Goal: Task Accomplishment & Management: Use online tool/utility

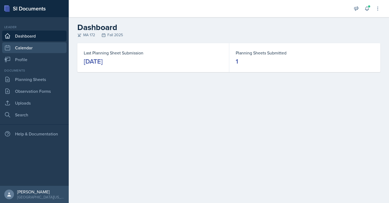
click at [32, 50] on link "Calendar" at bounding box center [34, 47] width 64 height 11
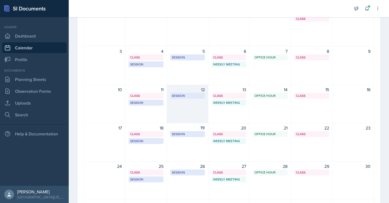
scroll to position [67, 0]
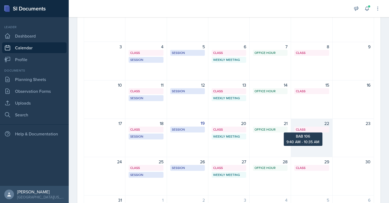
click at [310, 127] on div "Class" at bounding box center [311, 129] width 31 height 5
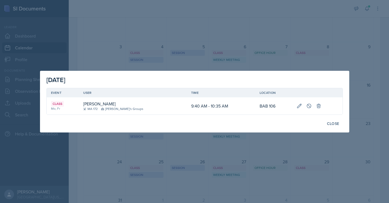
click at [266, 147] on div at bounding box center [194, 101] width 389 height 203
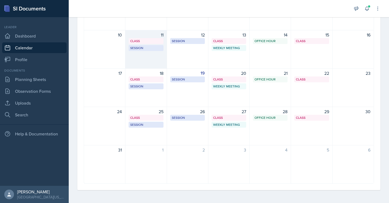
scroll to position [111, 0]
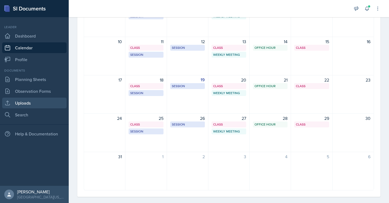
click at [31, 106] on link "Uploads" at bounding box center [34, 103] width 64 height 11
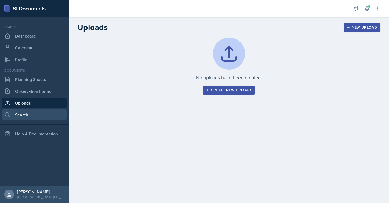
click at [28, 116] on link "Search" at bounding box center [34, 115] width 64 height 11
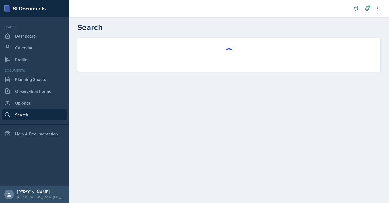
select select "all"
select select "1"
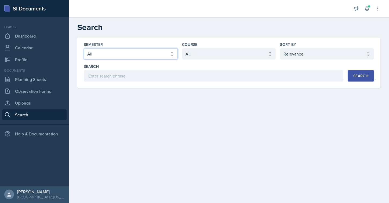
click at [111, 53] on select "Select semester All Fall 2025 Spring 2025 Fall 2024 Spring 2024 Fall 2023 Sprin…" at bounding box center [131, 53] width 94 height 11
select select "8a5eadef-2755-4ca9-bae1-c8a1437b7a0c"
click at [84, 48] on select "Select semester All Fall 2025 Spring 2025 Fall 2024 Spring 2024 Fall 2023 Sprin…" at bounding box center [131, 53] width 94 height 11
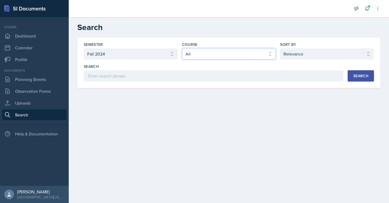
click at [189, 54] on select "Select course All ACC 211 ACC 212 ACC 307 BYS 119 BYS 215 BYS 300 CH 101 CH 121…" at bounding box center [229, 53] width 94 height 11
select select "b86fb2d2-23e3-43a7-aacc-a78edbe2eb67"
click at [182, 48] on select "Select course All ACC 211 ACC 212 ACC 307 BYS 119 BYS 215 BYS 300 CH 101 CH 121…" at bounding box center [229, 53] width 94 height 11
click at [358, 80] on button "Search" at bounding box center [361, 75] width 26 height 11
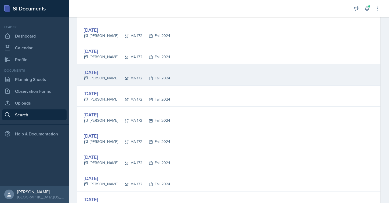
scroll to position [807, 0]
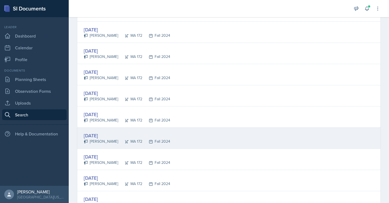
click at [144, 133] on div "[DATE]" at bounding box center [127, 135] width 87 height 7
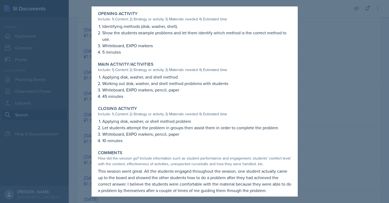
scroll to position [154, 0]
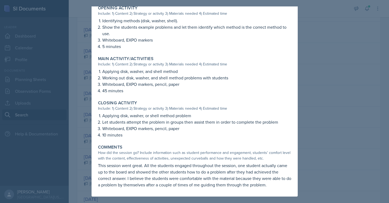
click at [309, 68] on div at bounding box center [194, 101] width 389 height 203
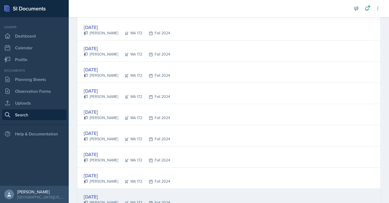
scroll to position [695, 0]
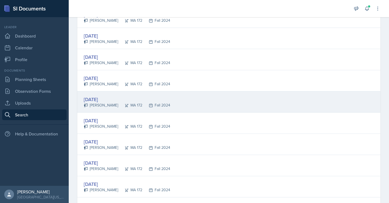
click at [102, 100] on div "[DATE]" at bounding box center [127, 99] width 87 height 7
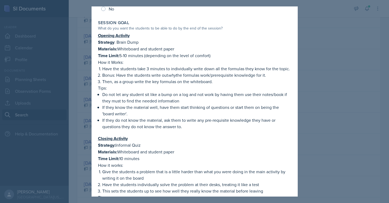
scroll to position [72, 0]
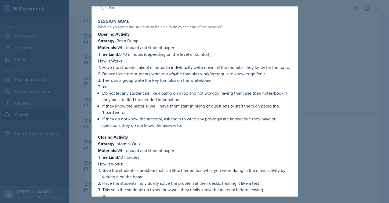
click at [308, 71] on div at bounding box center [194, 101] width 389 height 203
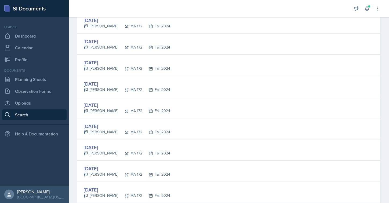
scroll to position [999, 0]
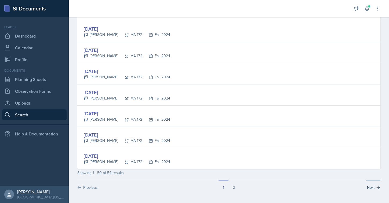
click at [368, 189] on button "Next" at bounding box center [373, 185] width 15 height 10
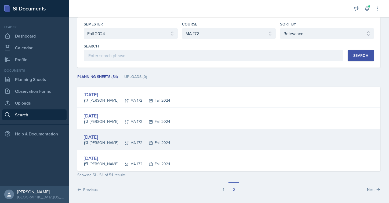
scroll to position [23, 0]
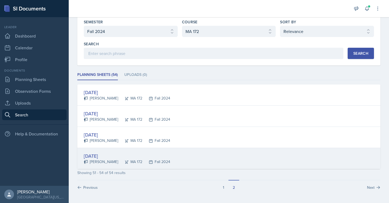
click at [103, 155] on div "[DATE]" at bounding box center [127, 156] width 87 height 7
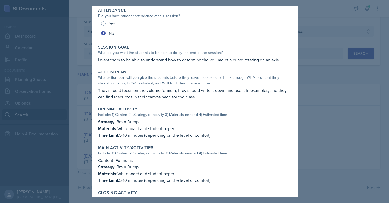
scroll to position [46, 0]
click at [299, 118] on div at bounding box center [194, 101] width 389 height 203
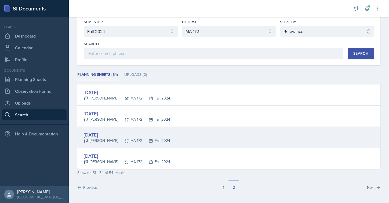
click at [106, 135] on div "[DATE]" at bounding box center [127, 134] width 87 height 7
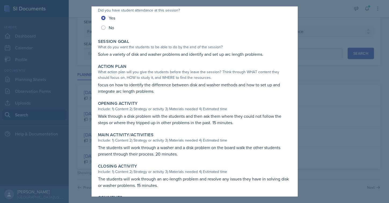
scroll to position [54, 0]
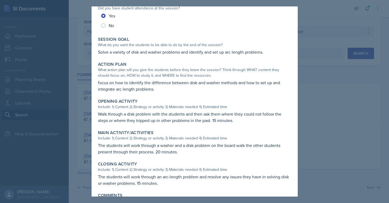
click at [318, 82] on div at bounding box center [194, 101] width 389 height 203
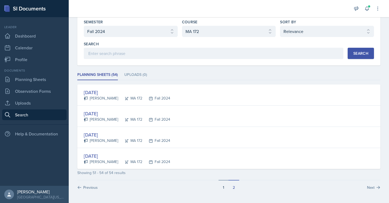
click at [222, 185] on button "1" at bounding box center [224, 185] width 10 height 10
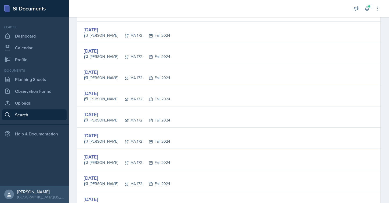
scroll to position [893, 0]
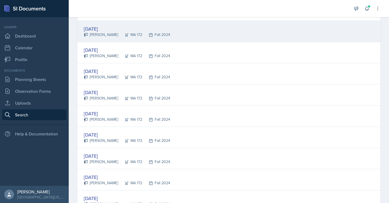
click at [105, 38] on div "[DATE] [PERSON_NAME] MA 172 Fall 2024" at bounding box center [228, 31] width 303 height 21
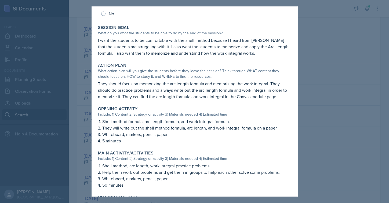
scroll to position [67, 0]
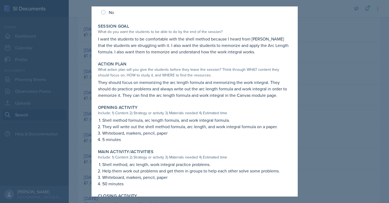
click at [330, 71] on div at bounding box center [194, 101] width 389 height 203
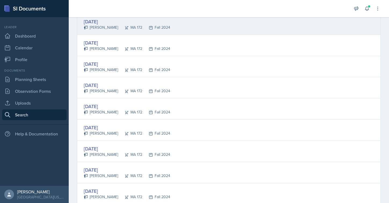
scroll to position [999, 0]
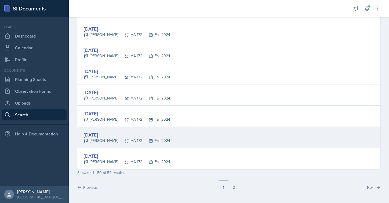
click at [100, 138] on div "[PERSON_NAME]" at bounding box center [101, 141] width 34 height 6
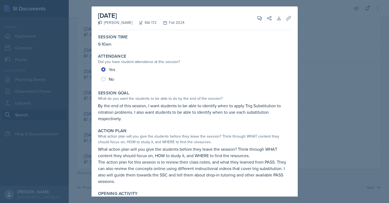
scroll to position [6, 0]
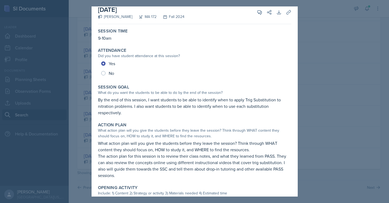
click at [333, 47] on div at bounding box center [194, 101] width 389 height 203
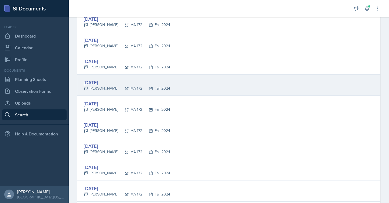
scroll to position [881, 0]
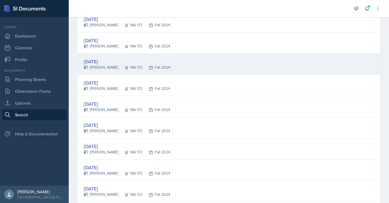
click at [98, 62] on div "[DATE]" at bounding box center [127, 61] width 87 height 7
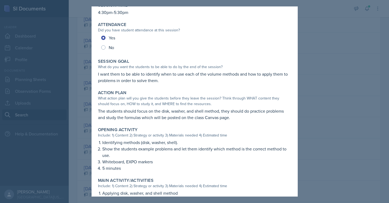
scroll to position [34, 0]
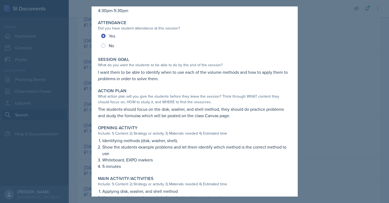
click at [343, 78] on div at bounding box center [194, 101] width 389 height 203
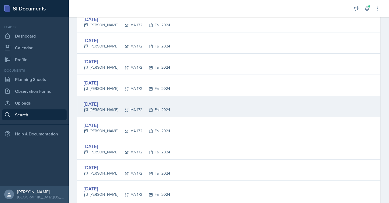
click at [105, 107] on div "[DATE]" at bounding box center [127, 103] width 87 height 7
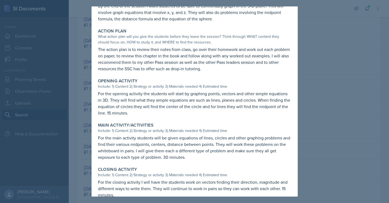
scroll to position [141, 0]
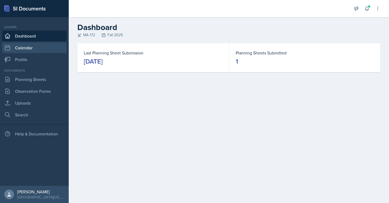
click at [36, 49] on link "Calendar" at bounding box center [34, 47] width 64 height 11
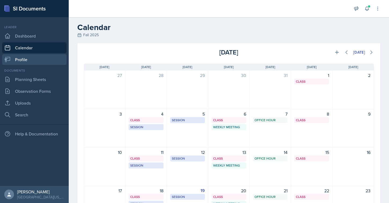
click at [35, 56] on link "Profile" at bounding box center [34, 59] width 64 height 11
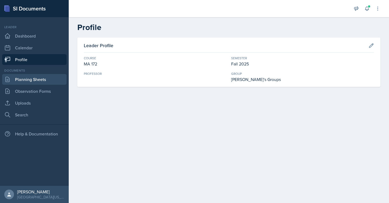
click at [38, 81] on link "Planning Sheets" at bounding box center [34, 79] width 64 height 11
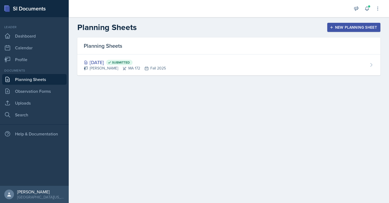
click at [334, 26] on div "New Planning Sheet" at bounding box center [354, 27] width 46 height 4
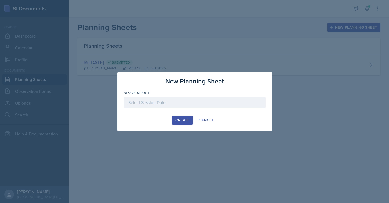
click at [176, 104] on div at bounding box center [195, 102] width 142 height 11
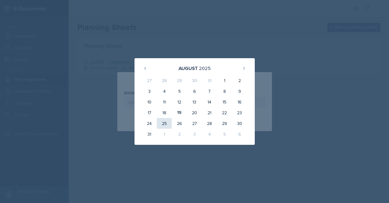
click at [164, 124] on div "25" at bounding box center [164, 123] width 15 height 11
type input "August 25th, 2025"
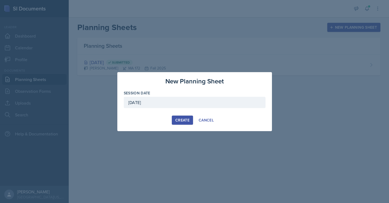
click at [181, 119] on div "Create" at bounding box center [182, 120] width 14 height 4
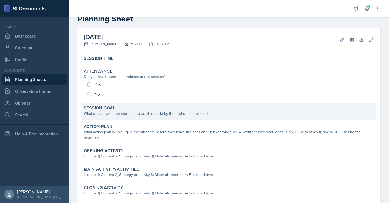
scroll to position [13, 0]
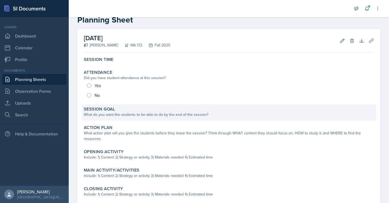
click at [126, 117] on div "What do you want the students to be able to do by the end of the session?" at bounding box center [229, 115] width 290 height 6
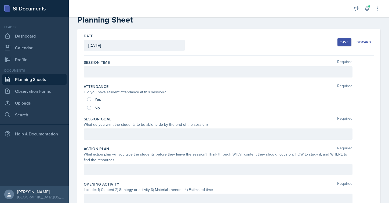
click at [111, 76] on div at bounding box center [218, 71] width 269 height 11
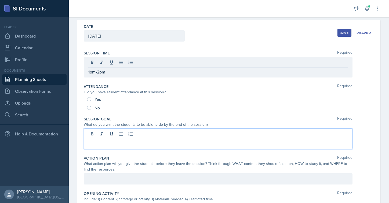
click at [102, 134] on div at bounding box center [218, 139] width 269 height 21
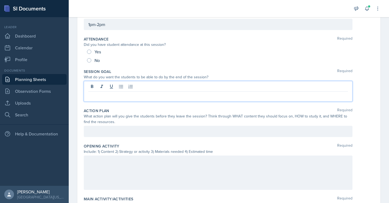
scroll to position [62, 0]
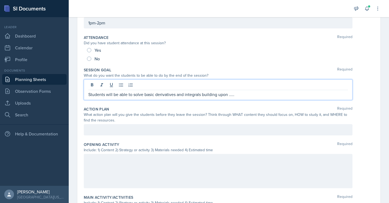
click at [99, 128] on div at bounding box center [218, 129] width 269 height 11
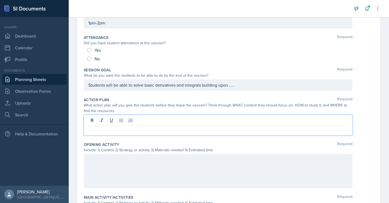
scroll to position [53, 0]
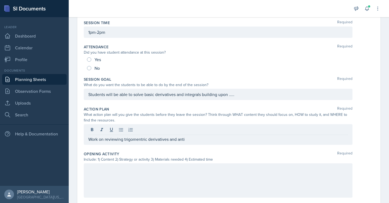
click at [131, 143] on div "Work on reviewing trigomentric derivatives and anti" at bounding box center [218, 134] width 269 height 21
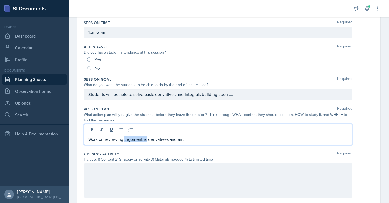
click at [135, 142] on p "Work on reviewing trigomentric derivatives and anti" at bounding box center [218, 139] width 260 height 6
click at [134, 141] on p "Work on reviewing trigomentric derivatives and anti" at bounding box center [218, 139] width 260 height 6
click at [140, 143] on div "Work on reviewing trigonomentric derivatives and anti" at bounding box center [218, 134] width 269 height 21
click at [138, 140] on p "Work on reviewing trigonomentric derivatives and anti" at bounding box center [218, 139] width 260 height 6
click at [199, 143] on div "Work on reviewing trigonomentric derivatives and anti" at bounding box center [218, 134] width 269 height 21
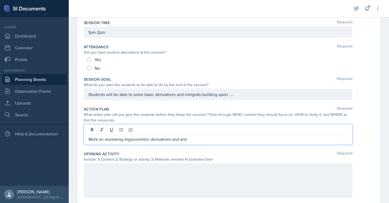
click at [187, 138] on p "Work on reviewing trigonometric derivatives and anti" at bounding box center [218, 139] width 260 height 6
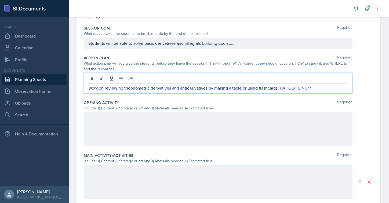
click at [140, 124] on div at bounding box center [218, 129] width 269 height 34
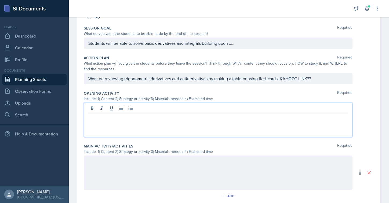
scroll to position [114, 0]
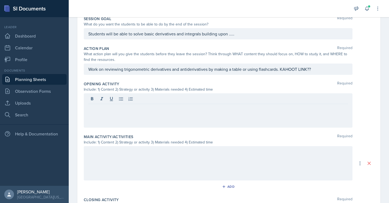
click at [99, 110] on p at bounding box center [218, 108] width 260 height 6
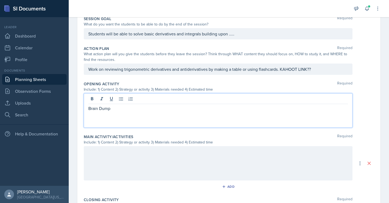
click at [87, 110] on div "Brain Dump" at bounding box center [218, 110] width 269 height 34
click at [133, 107] on p "Strategy: Brain Dump" at bounding box center [218, 108] width 260 height 6
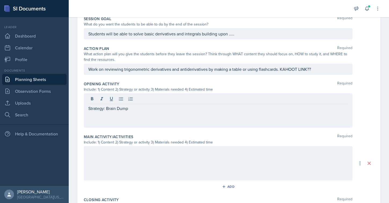
drag, startPoint x: 88, startPoint y: 109, endPoint x: 103, endPoint y: 109, distance: 15.0
click at [103, 109] on div "Strategy: Brain Dump" at bounding box center [218, 110] width 269 height 34
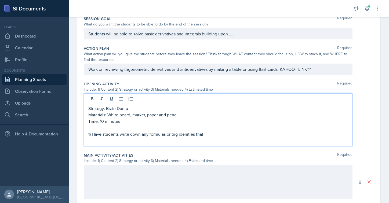
click at [186, 134] on p "1) Have students write down any formulas or trig idenities that" at bounding box center [218, 134] width 260 height 6
click at [208, 136] on p "1) Have students write down any formulas or trig identities that" at bounding box center [218, 134] width 260 height 6
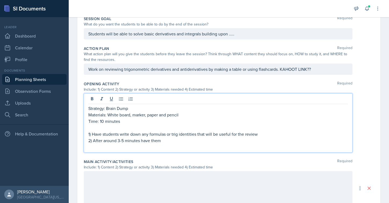
click at [89, 134] on p "1) Have students write down any formulas or trig identities that will be useful…" at bounding box center [218, 134] width 260 height 6
click at [130, 145] on p at bounding box center [218, 147] width 260 height 6
click at [160, 141] on p "2) After around 3-5 minutes have them" at bounding box center [218, 141] width 260 height 6
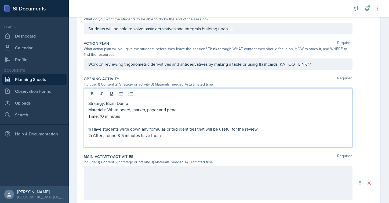
scroll to position [119, 0]
click at [257, 129] on p "1) Have students write down any formulas or trig identities that will be useful…" at bounding box center [218, 129] width 260 height 6
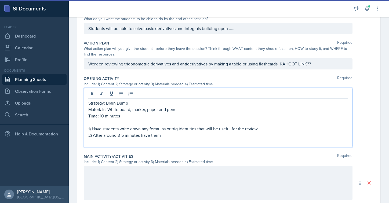
drag, startPoint x: 141, startPoint y: 136, endPoint x: 162, endPoint y: 136, distance: 21.2
click at [162, 136] on p "2) After around 3-5 minutes have them" at bounding box center [218, 135] width 260 height 6
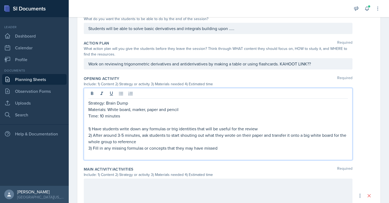
click at [177, 146] on p "3) Fill in any missing formulas or concepts that they may have missed" at bounding box center [218, 148] width 260 height 6
click at [177, 151] on p "3) Fill in any missing formulas or concepts that they may have missed" at bounding box center [218, 148] width 260 height 6
click at [186, 155] on p at bounding box center [218, 155] width 260 height 6
click at [223, 149] on p "3) Fill in any missing formulas or concepts that they may have missed" at bounding box center [218, 148] width 260 height 6
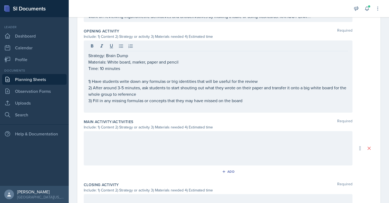
click at [130, 142] on div at bounding box center [218, 148] width 269 height 34
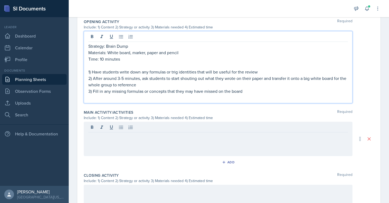
click at [105, 43] on p "Strategy: Brain Dump" at bounding box center [218, 46] width 260 height 6
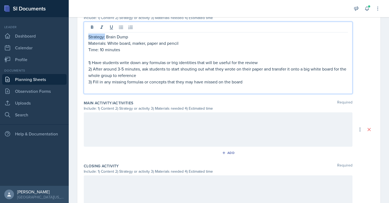
drag, startPoint x: 105, startPoint y: 37, endPoint x: 87, endPoint y: 37, distance: 18.0
click at [87, 37] on div "Strategy: Brain Dump Materials: White board, marker, paper and pencil Time: 10 …" at bounding box center [218, 58] width 269 height 72
drag, startPoint x: 107, startPoint y: 44, endPoint x: 91, endPoint y: 44, distance: 16.1
click at [91, 44] on p "Materials: White board, marker, paper and pencil" at bounding box center [218, 43] width 260 height 6
click at [90, 44] on p "Materials: White board, marker, paper and pencil" at bounding box center [218, 43] width 260 height 6
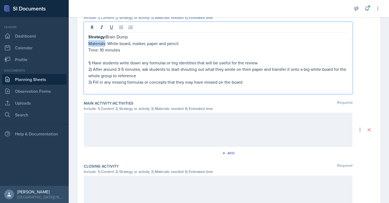
drag, startPoint x: 90, startPoint y: 44, endPoint x: 101, endPoint y: 44, distance: 11.6
click at [101, 44] on p "Materials: White board, marker, paper and pencil" at bounding box center [218, 43] width 260 height 6
drag, startPoint x: 99, startPoint y: 50, endPoint x: 85, endPoint y: 50, distance: 13.4
click at [85, 50] on div "Strategy: Brain Dump Materials : White board, marker, paper and pencil Time: 10…" at bounding box center [218, 58] width 269 height 73
click at [118, 67] on p "2) After around 3-5 minutes, ask students to start shouting out what they wrote…" at bounding box center [218, 73] width 260 height 13
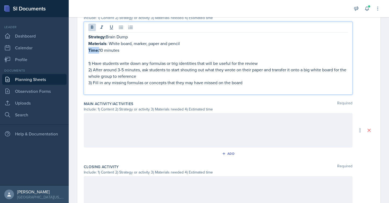
drag, startPoint x: 99, startPoint y: 51, endPoint x: 85, endPoint y: 51, distance: 13.4
click at [85, 51] on div "Strategy: Brain Dump Materials : White board, marker, paper and pencil Time: 10…" at bounding box center [218, 58] width 269 height 73
click at [110, 60] on p "1) Have students write down any formulas or trig identities that will be useful…" at bounding box center [218, 63] width 260 height 6
click at [110, 120] on div at bounding box center [218, 130] width 269 height 34
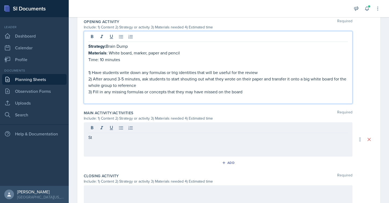
click at [116, 56] on p "Time: 10 minutes" at bounding box center [218, 59] width 260 height 6
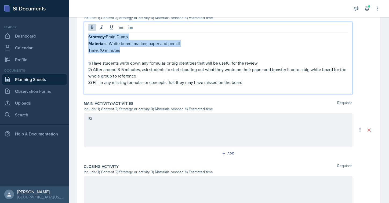
drag, startPoint x: 126, startPoint y: 49, endPoint x: 84, endPoint y: 38, distance: 42.9
click at [84, 38] on div "Strategy: Brain Dump Materials : White board, marker, paper and pencil Time: 10…" at bounding box center [218, 58] width 269 height 73
copy div "Strategy: Brain Dump Materials : White board, marker, paper and pencil Time: 10…"
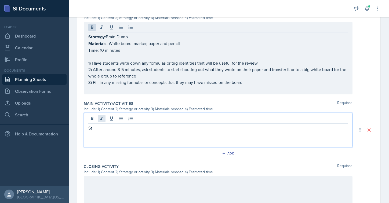
click at [105, 118] on div "St" at bounding box center [218, 130] width 269 height 34
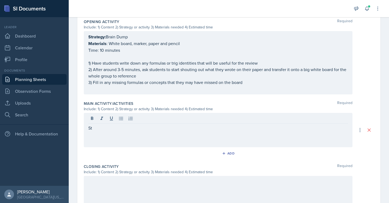
drag, startPoint x: 100, startPoint y: 132, endPoint x: 75, endPoint y: 126, distance: 25.3
click at [75, 126] on div "Date August 25th, 2025 August 2025 27 28 29 30 31 1 2 3 4 5 6 7 8 9 10 11 12 13…" at bounding box center [229, 66] width 320 height 401
click at [95, 134] on div "St" at bounding box center [218, 130] width 269 height 34
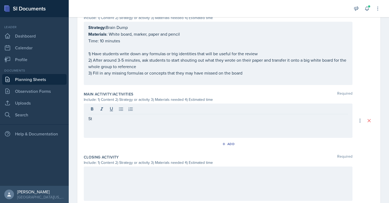
drag, startPoint x: 95, startPoint y: 126, endPoint x: 109, endPoint y: 129, distance: 14.2
click at [109, 129] on div "St" at bounding box center [218, 121] width 269 height 34
drag, startPoint x: 99, startPoint y: 123, endPoint x: 113, endPoint y: 123, distance: 14.5
click at [113, 123] on div "St" at bounding box center [218, 121] width 269 height 34
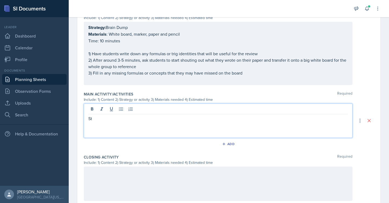
click at [113, 123] on div "St" at bounding box center [218, 121] width 269 height 34
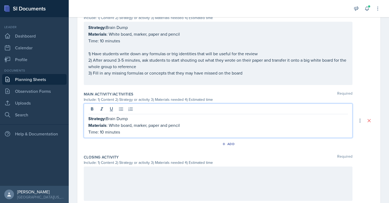
click at [103, 132] on p "Time: 10 minutes" at bounding box center [218, 132] width 260 height 6
click at [105, 132] on p "Time: 35-45 minutes" at bounding box center [218, 132] width 260 height 6
drag, startPoint x: 108, startPoint y: 120, endPoint x: 143, endPoint y: 120, distance: 34.9
click at [143, 120] on p "Strategy: Brain Dump" at bounding box center [218, 119] width 260 height 7
drag, startPoint x: 108, startPoint y: 125, endPoint x: 186, endPoint y: 125, distance: 77.6
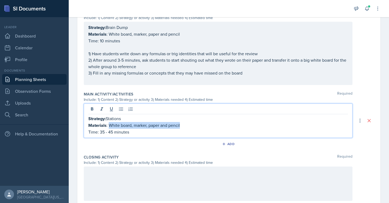
click at [186, 125] on p "Materials : White board, marker, paper and pencil" at bounding box center [218, 125] width 260 height 7
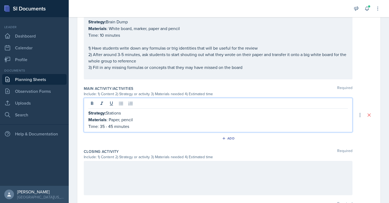
scroll to position [197, 0]
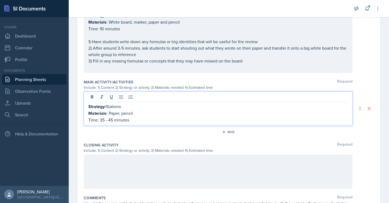
click at [157, 120] on p "Time: 35 - 45 minutes" at bounding box center [218, 120] width 260 height 6
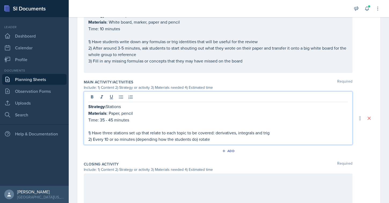
click at [284, 131] on p "1) Have three stations set up that relate to each topic to be covered: derivati…" at bounding box center [218, 133] width 260 height 6
click at [94, 139] on p "2) Every 10 or so minutes (depending how the students do) rotate" at bounding box center [218, 139] width 260 height 6
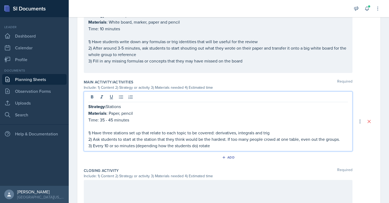
scroll to position [200, 0]
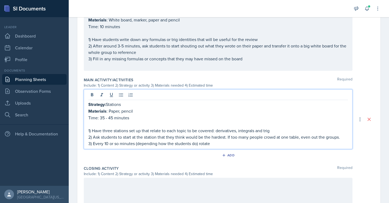
click at [175, 144] on p "3) Every 10 or so minutes (depending how the students do) rotate" at bounding box center [218, 143] width 260 height 6
click at [218, 145] on p "3) Every 10 or so minutes (depending how the students do) rotate" at bounding box center [218, 143] width 260 height 6
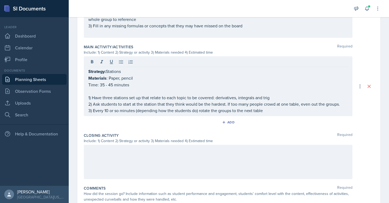
click at [157, 159] on div at bounding box center [218, 162] width 269 height 34
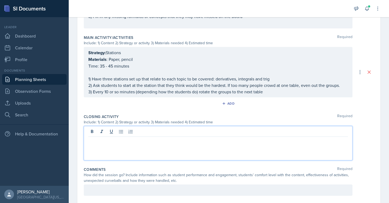
paste div
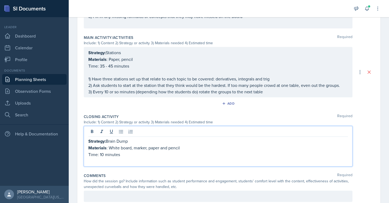
drag, startPoint x: 128, startPoint y: 140, endPoint x: 107, endPoint y: 140, distance: 21.0
click at [107, 140] on p "Strategy: Brain Dump" at bounding box center [218, 141] width 260 height 7
drag, startPoint x: 109, startPoint y: 147, endPoint x: 181, endPoint y: 147, distance: 72.5
click at [181, 147] on p "Materials : White board, marker, paper and pencil" at bounding box center [218, 148] width 260 height 7
click at [111, 149] on p "Materials : laptop" at bounding box center [218, 148] width 260 height 7
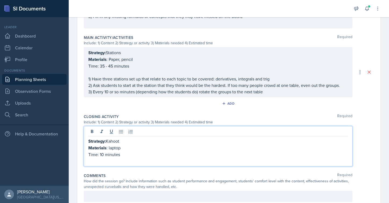
click at [109, 148] on p "Materials : laptop" at bounding box center [218, 148] width 260 height 7
click at [126, 148] on p "Materials : Laptop" at bounding box center [218, 148] width 260 height 7
click at [100, 155] on p "Time: 10 minutes" at bounding box center [218, 155] width 260 height 6
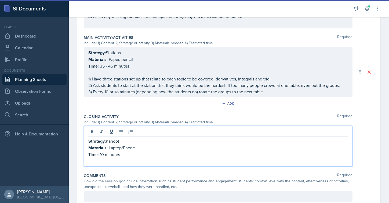
click at [134, 154] on p "Time: 10 minutes" at bounding box center [218, 155] width 260 height 6
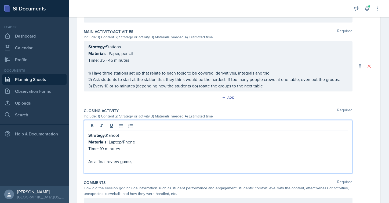
scroll to position [250, 0]
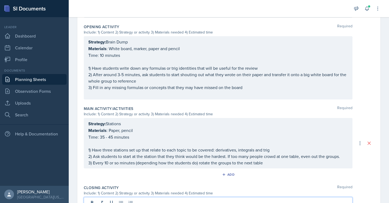
click at [177, 140] on p at bounding box center [218, 143] width 260 height 6
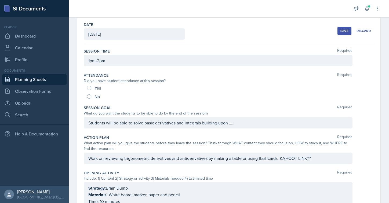
scroll to position [22, 0]
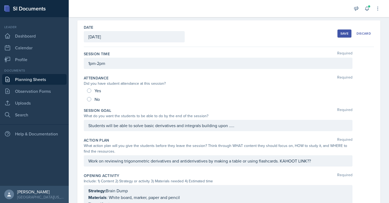
click at [340, 34] on button "Save" at bounding box center [345, 34] width 14 height 8
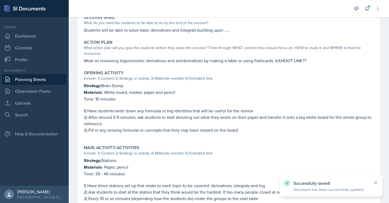
scroll to position [233, 0]
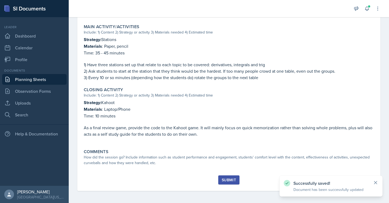
click at [375, 181] on icon at bounding box center [375, 182] width 5 height 5
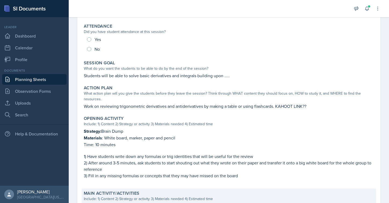
scroll to position [0, 0]
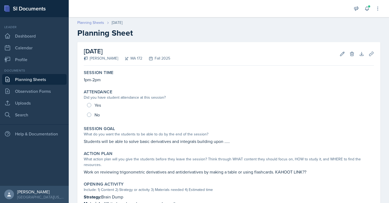
click at [89, 23] on link "Planning Sheets" at bounding box center [90, 23] width 27 height 6
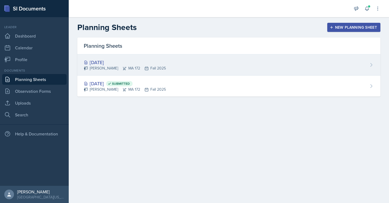
click at [135, 61] on div "Aug 25th, 2025" at bounding box center [125, 62] width 82 height 7
